Goal: Task Accomplishment & Management: Manage account settings

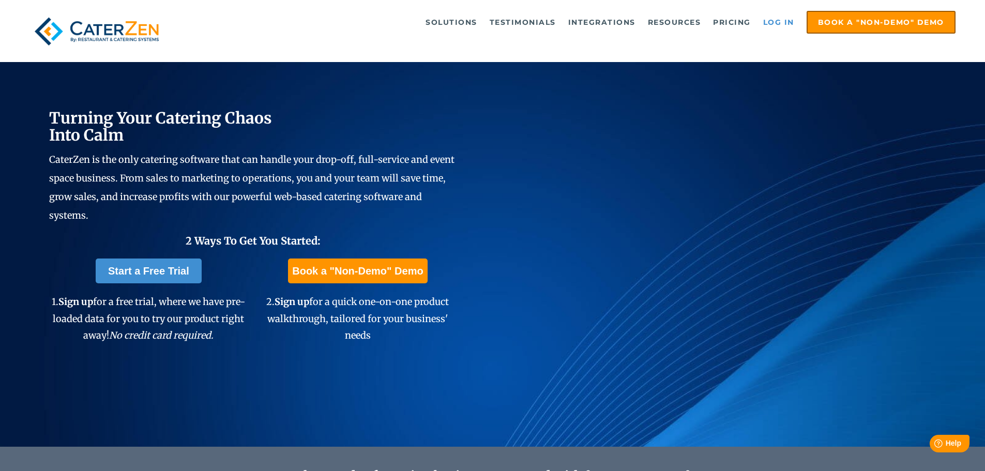
click at [785, 19] on link "Log in" at bounding box center [778, 22] width 41 height 21
click at [780, 23] on link "Log in" at bounding box center [778, 22] width 41 height 21
